Goal: Find contact information: Find contact information

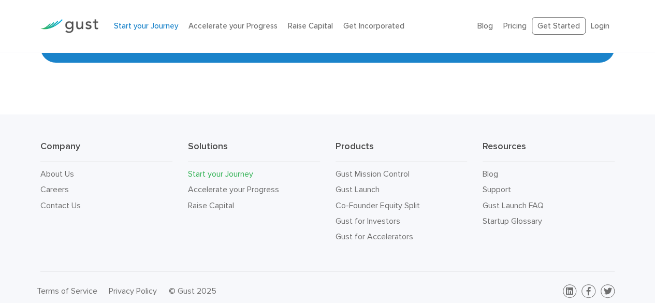
scroll to position [1969, 0]
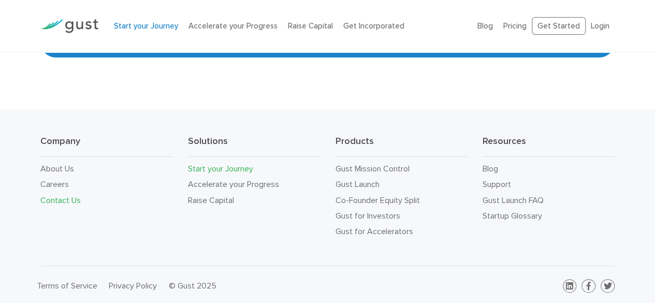
click at [58, 199] on link "Contact Us" at bounding box center [60, 200] width 40 height 10
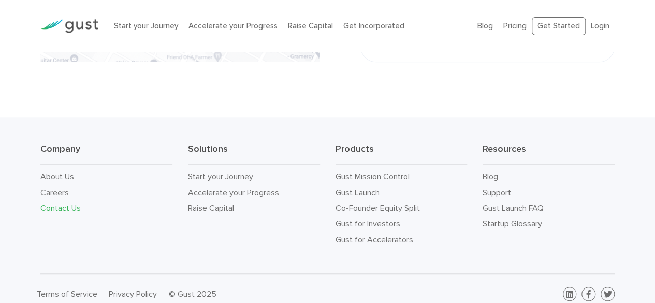
scroll to position [423, 0]
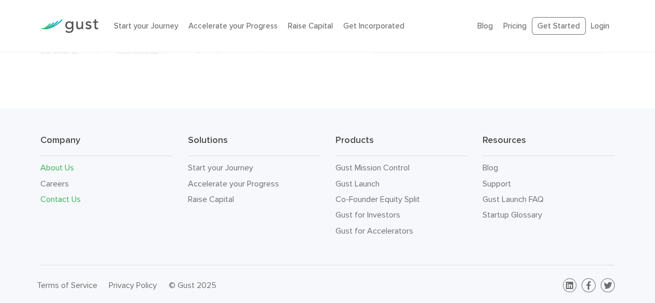
click at [50, 166] on link "About Us" at bounding box center [57, 168] width 34 height 10
